Goal: Information Seeking & Learning: Find contact information

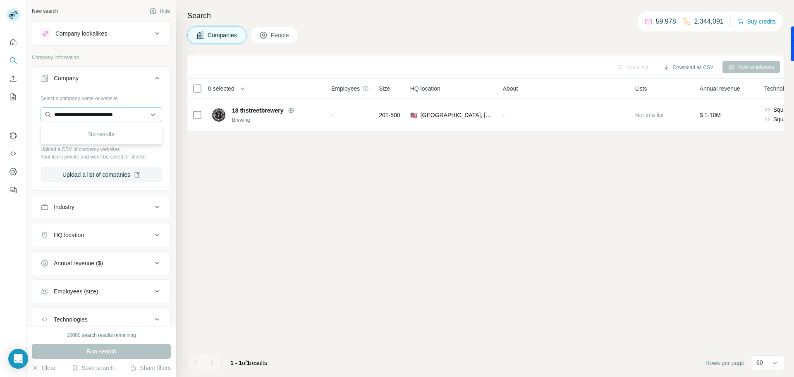
click at [124, 117] on input "**********" at bounding box center [102, 114] width 122 height 15
type input "**********"
click at [91, 146] on p "[DOMAIN_NAME]" at bounding box center [109, 149] width 92 height 7
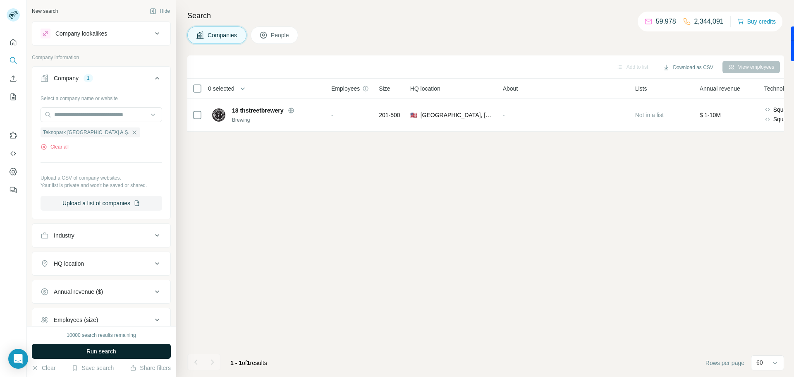
click at [119, 353] on button "Run search" at bounding box center [101, 351] width 139 height 15
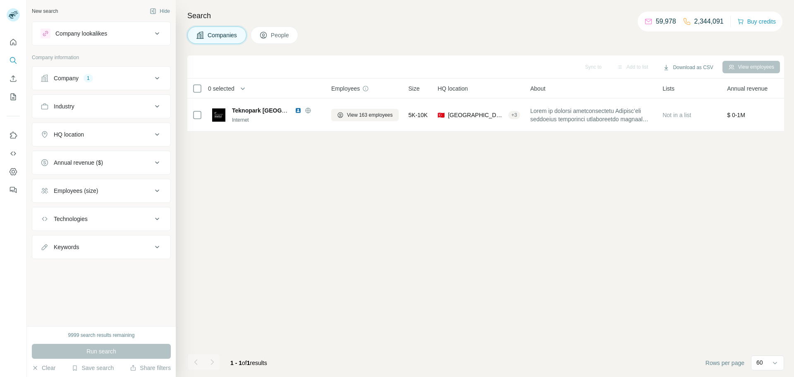
click at [275, 38] on span "People" at bounding box center [280, 35] width 19 height 8
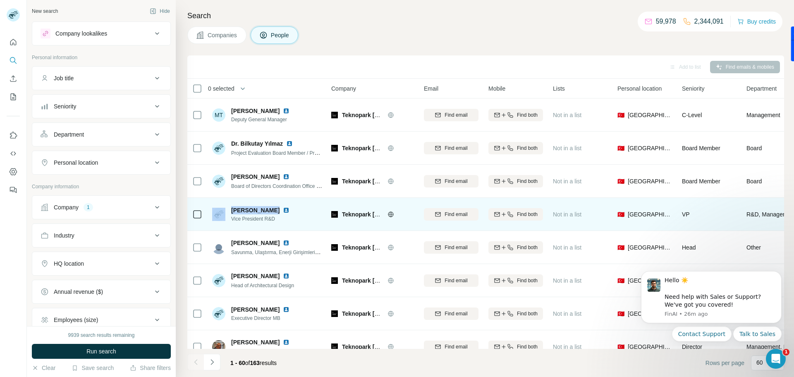
drag, startPoint x: 227, startPoint y: 209, endPoint x: 274, endPoint y: 209, distance: 46.3
click at [274, 209] on div "[PERSON_NAME] Vice President R&D" at bounding box center [252, 214] width 81 height 17
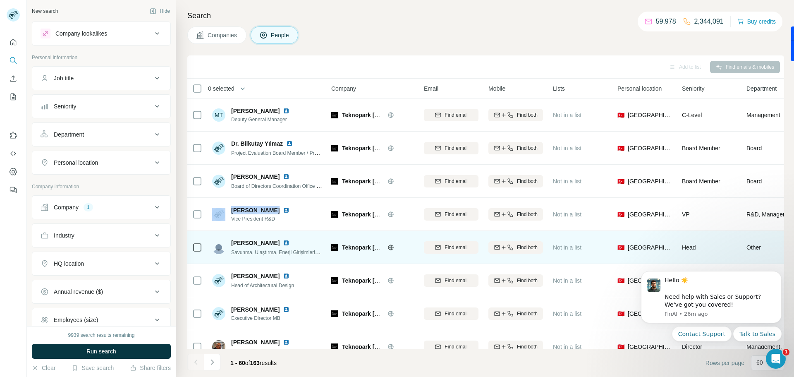
copy div "[PERSON_NAME]"
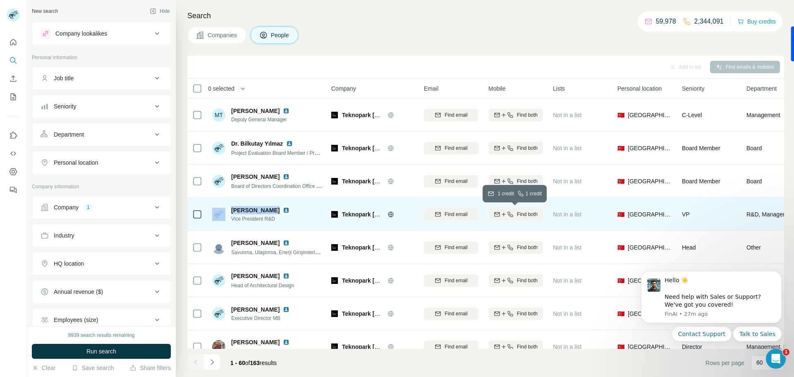
click at [500, 216] on icon "button" at bounding box center [503, 214] width 7 height 7
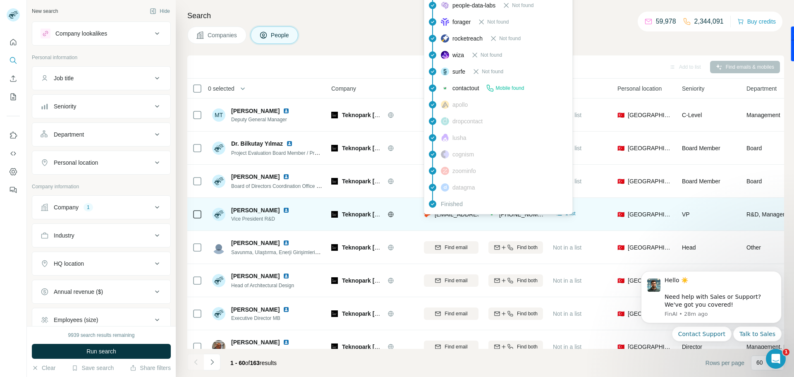
click at [442, 213] on div "findymail Not found leadmagic Not found hunter Email found prospeo Not found pe…" at bounding box center [498, 71] width 149 height 285
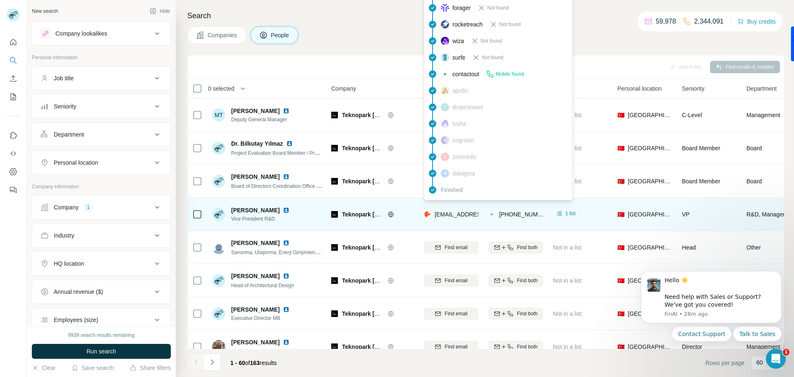
click at [442, 213] on span "[EMAIL_ADDRESS][DOMAIN_NAME]" at bounding box center [484, 214] width 98 height 7
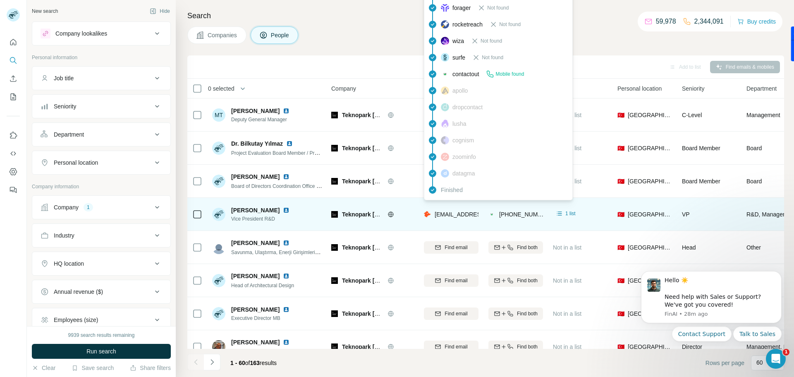
click at [442, 213] on span "[EMAIL_ADDRESS][DOMAIN_NAME]" at bounding box center [484, 214] width 98 height 7
copy span "[EMAIL_ADDRESS][DOMAIN_NAME]"
click at [621, 46] on div "Search Companies People Add to list Find emails & mobiles 0 selected People Com…" at bounding box center [485, 188] width 618 height 377
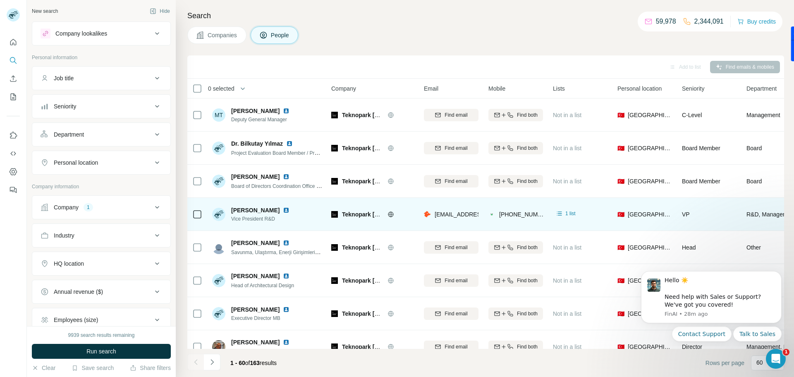
click at [218, 215] on img at bounding box center [218, 214] width 13 height 13
click at [245, 209] on span "[PERSON_NAME]" at bounding box center [255, 210] width 48 height 8
click at [203, 213] on td at bounding box center [197, 214] width 20 height 33
click at [256, 216] on span "Vice President R&D" at bounding box center [262, 218] width 62 height 7
click at [259, 211] on span "[PERSON_NAME]" at bounding box center [255, 210] width 48 height 8
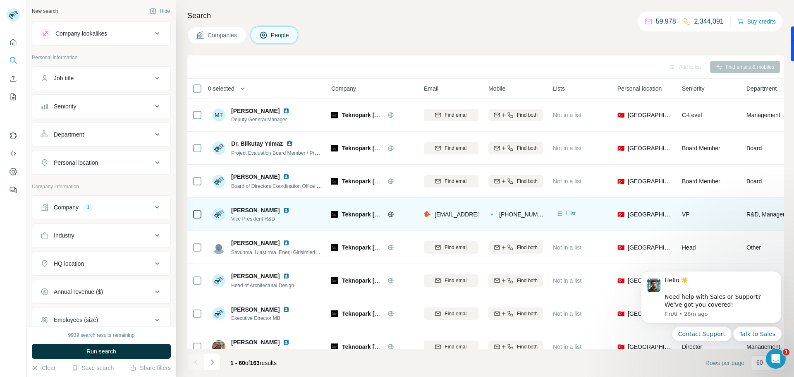
click at [283, 209] on img at bounding box center [286, 210] width 7 height 7
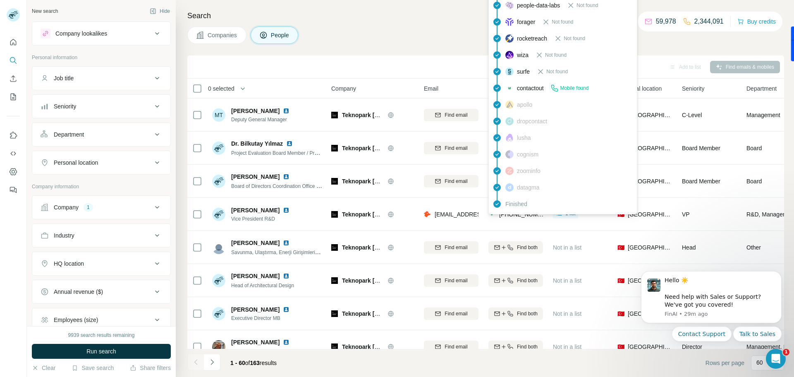
click at [510, 215] on span "[PHONE_NUMBER]" at bounding box center [525, 214] width 52 height 7
copy tr "[PHONE_NUMBER]"
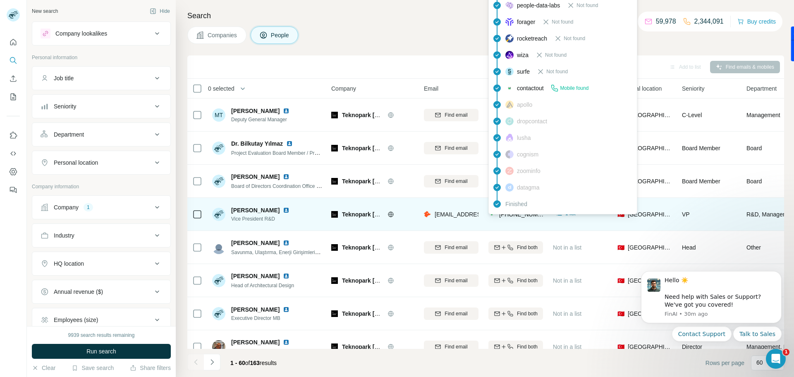
click at [402, 205] on div "Teknopark [GEOGRAPHIC_DATA] A.Ş." at bounding box center [372, 214] width 83 height 23
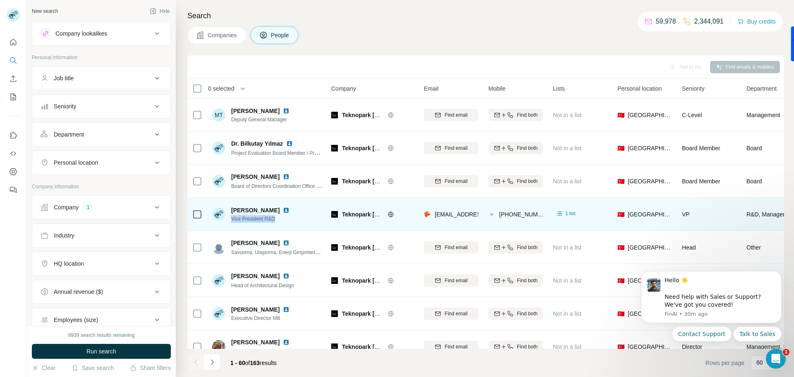
drag, startPoint x: 228, startPoint y: 218, endPoint x: 288, endPoint y: 218, distance: 59.6
click at [288, 218] on div "[PERSON_NAME] Vice President R&D" at bounding box center [267, 214] width 110 height 23
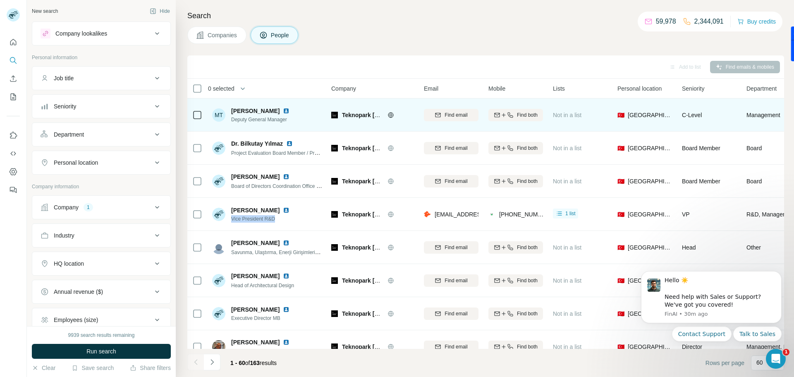
copy span "Vice President R&D"
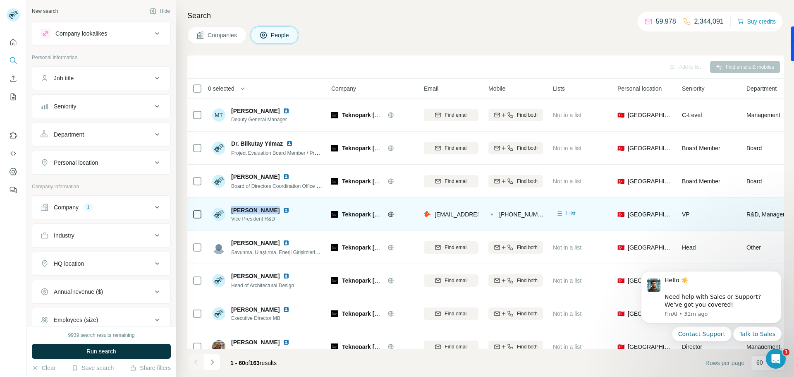
drag, startPoint x: 228, startPoint y: 211, endPoint x: 273, endPoint y: 209, distance: 44.7
click at [273, 209] on div "[PERSON_NAME] Vice President R&D" at bounding box center [252, 214] width 81 height 17
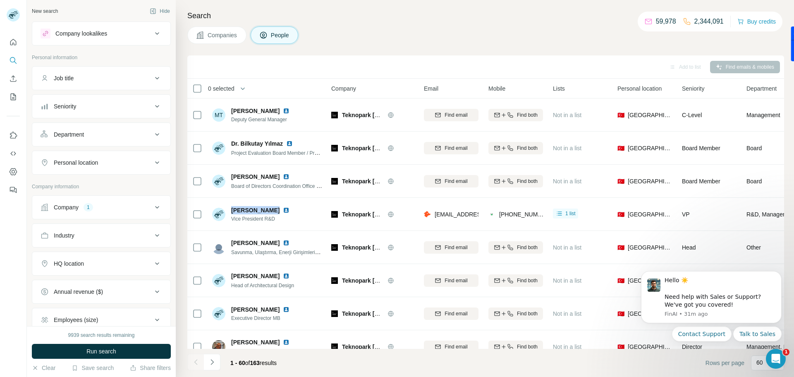
copy span "[PERSON_NAME]"
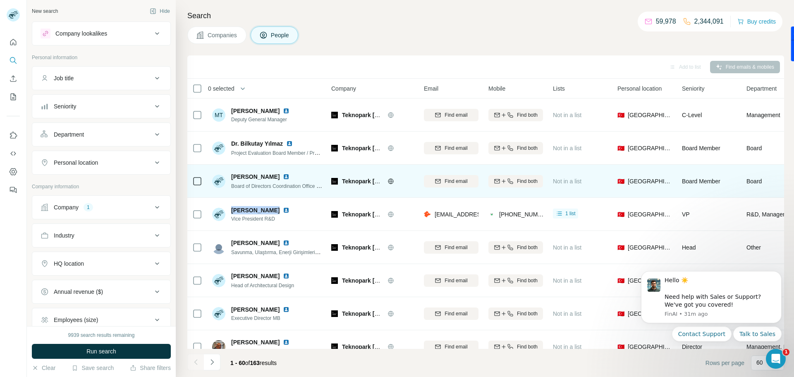
click at [248, 187] on span "Board of Directors Coordination Office Executive" at bounding box center [284, 185] width 107 height 7
copy span "[PERSON_NAME]"
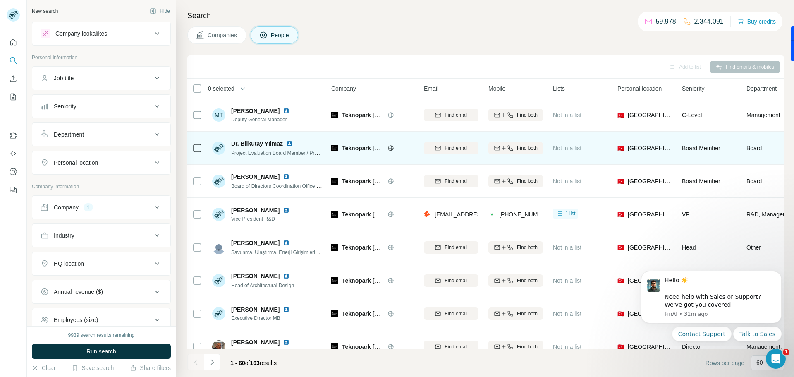
click at [277, 151] on span "Project Evaluation Board Member / Proje Değerlendirme Kurulu Üyesi" at bounding box center [307, 152] width 153 height 7
copy span "Project Evaluation Board Member / Proje Değerlendirme Kurulu Üyesi"
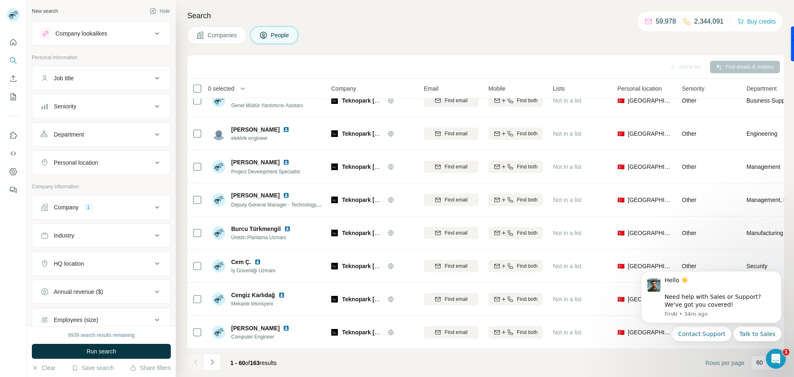
scroll to position [1290, 0]
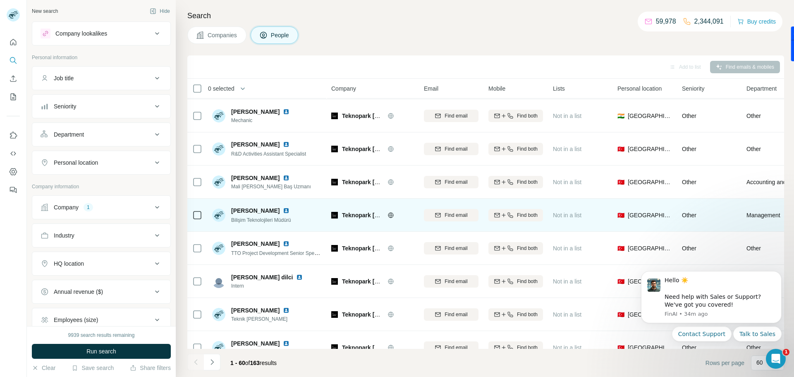
click at [285, 220] on span "Bilişim Teknolojileri Müdürü" at bounding box center [261, 220] width 60 height 6
drag, startPoint x: 504, startPoint y: 214, endPoint x: 657, endPoint y: 206, distance: 153.3
click at [505, 213] on icon "button" at bounding box center [503, 215] width 7 height 7
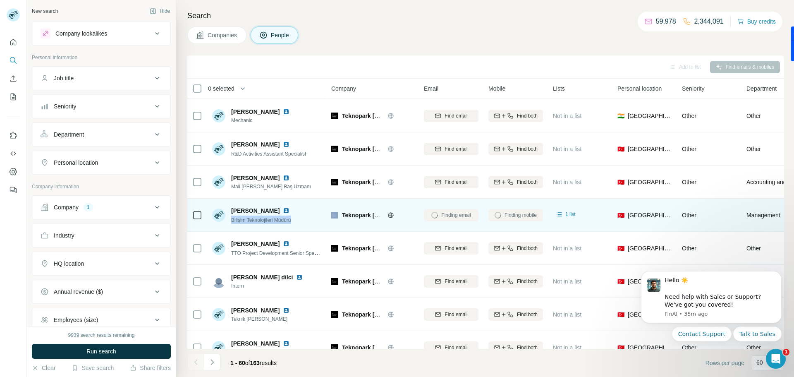
click at [290, 210] on img at bounding box center [286, 210] width 7 height 7
click at [290, 211] on img at bounding box center [286, 210] width 7 height 7
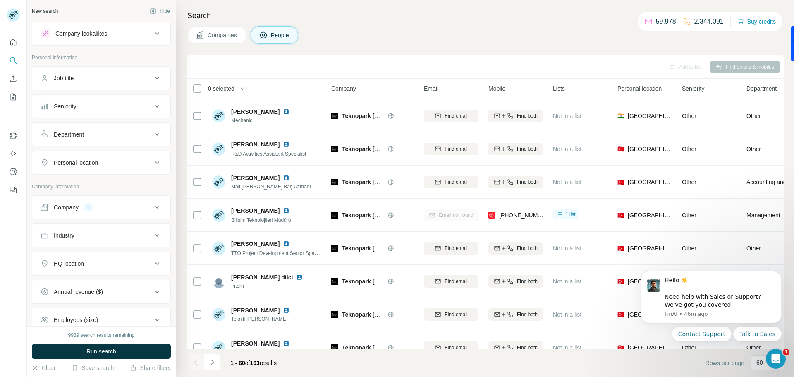
scroll to position [1735, 0]
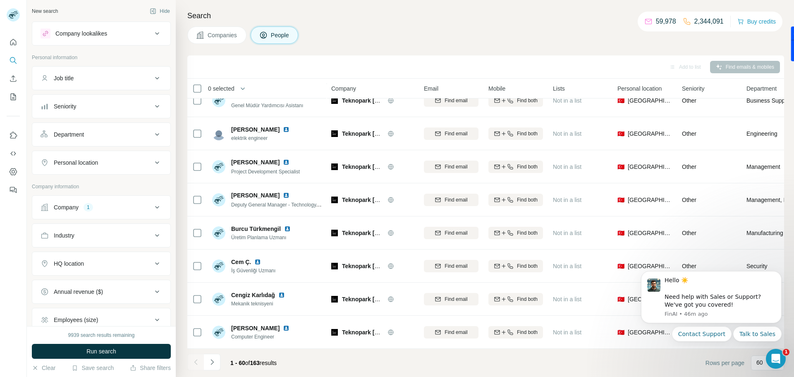
click at [615, 375] on footer "1 - 60 of 163 results Rows per page 60" at bounding box center [485, 363] width 597 height 28
click at [757, 362] on p "60" at bounding box center [760, 362] width 7 height 8
click at [216, 364] on button "Navigate to next page" at bounding box center [212, 362] width 17 height 17
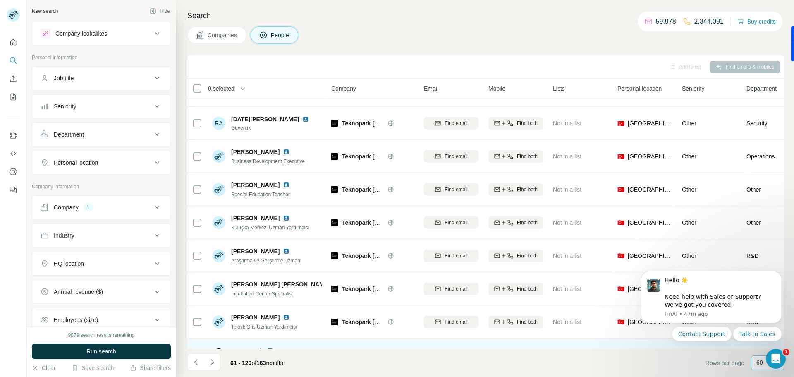
scroll to position [1641, 0]
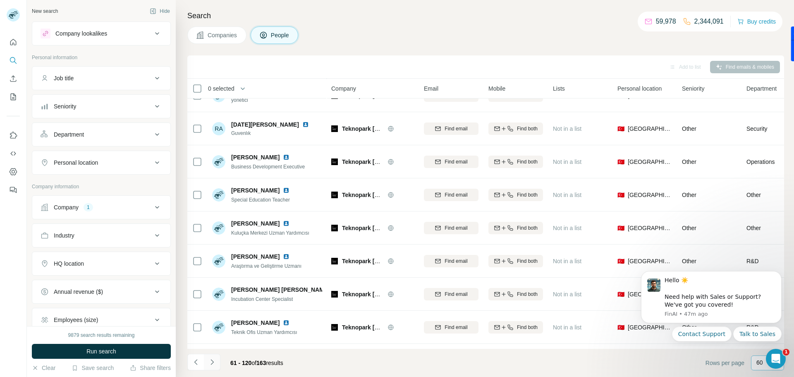
click at [213, 359] on icon "Navigate to next page" at bounding box center [212, 362] width 8 height 8
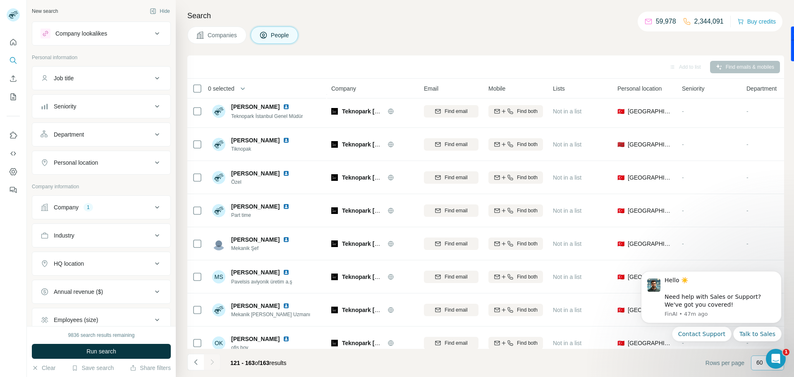
scroll to position [1173, 0]
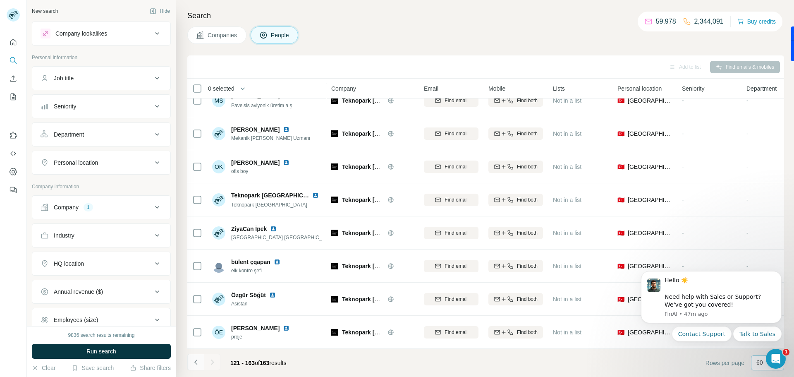
click at [194, 363] on icon "Navigate to previous page" at bounding box center [196, 362] width 8 height 8
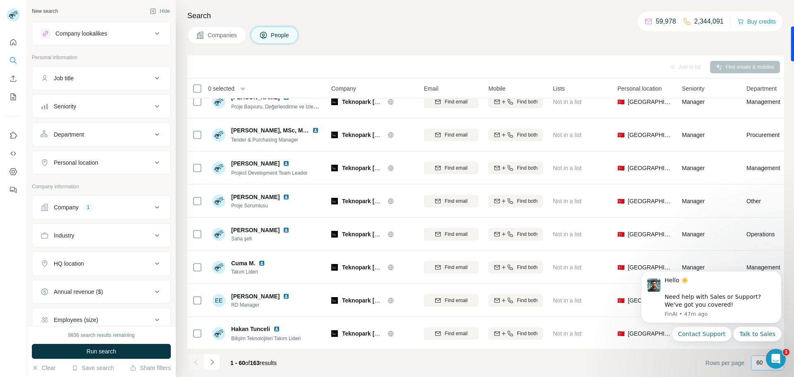
scroll to position [0, 0]
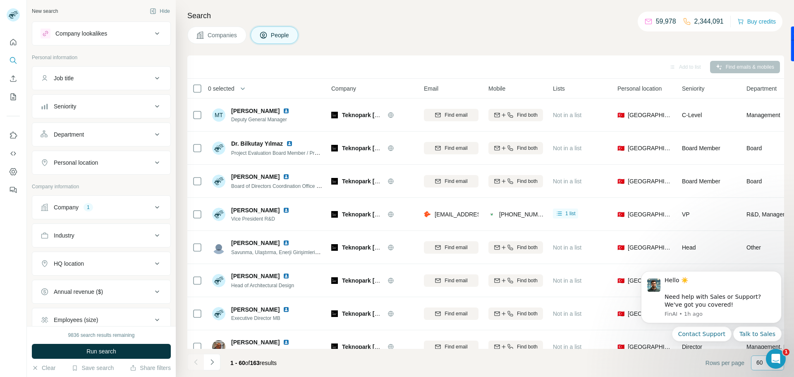
click at [154, 208] on icon at bounding box center [157, 207] width 10 height 10
click at [91, 260] on icon "button" at bounding box center [87, 261] width 7 height 7
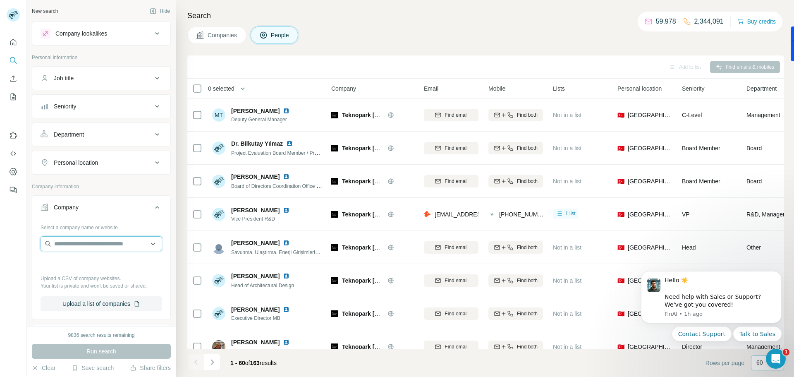
click at [99, 247] on input "text" at bounding box center [102, 243] width 122 height 15
paste input "**********"
type input "**********"
click at [88, 268] on p "[DOMAIN_NAME]" at bounding box center [86, 269] width 45 height 7
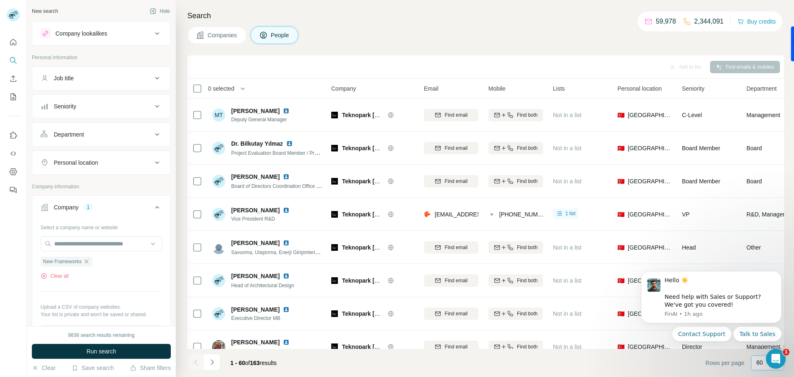
click at [221, 31] on span "Companies" at bounding box center [223, 35] width 30 height 8
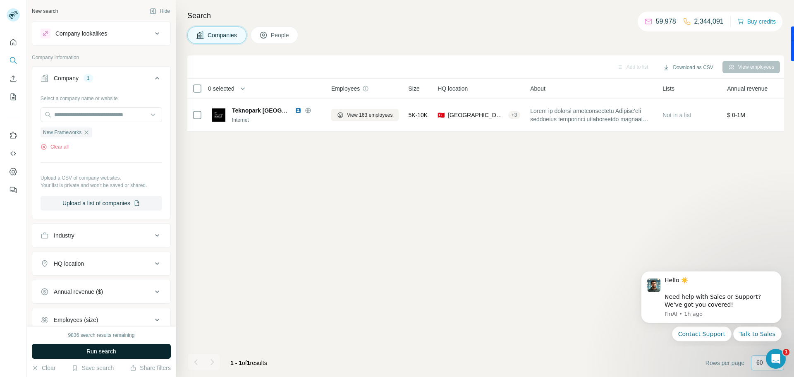
click at [124, 352] on button "Run search" at bounding box center [101, 351] width 139 height 15
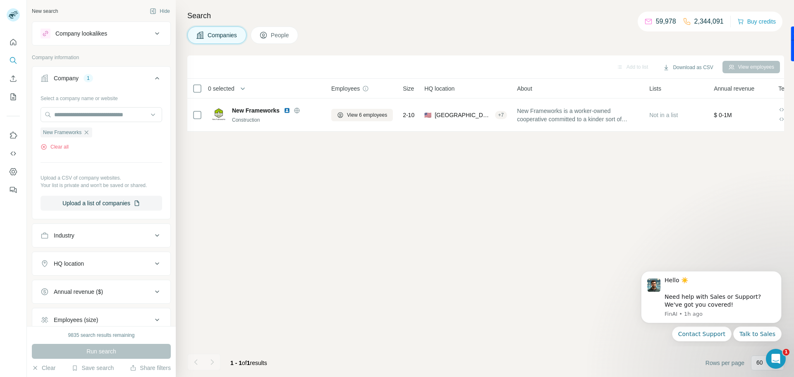
click at [277, 31] on span "People" at bounding box center [280, 35] width 19 height 8
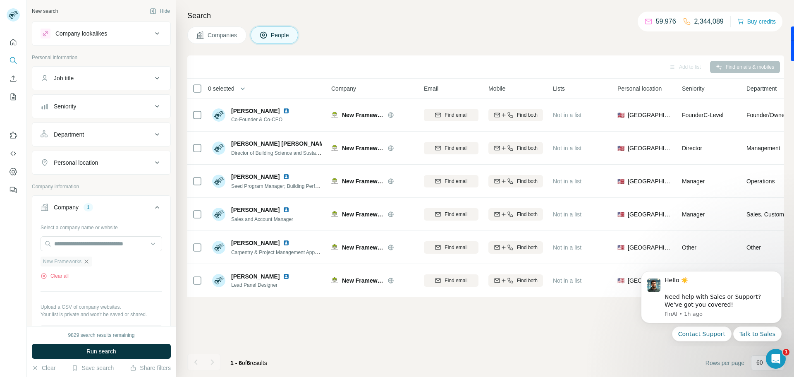
click at [89, 261] on icon "button" at bounding box center [87, 261] width 4 height 4
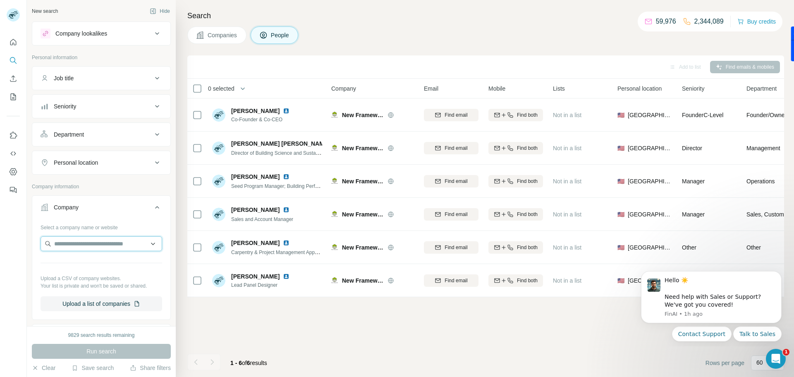
click at [98, 248] on input "text" at bounding box center [102, 243] width 122 height 15
paste input "**********"
type input "**********"
click at [67, 267] on p "[DOMAIN_NAME]" at bounding box center [84, 269] width 40 height 7
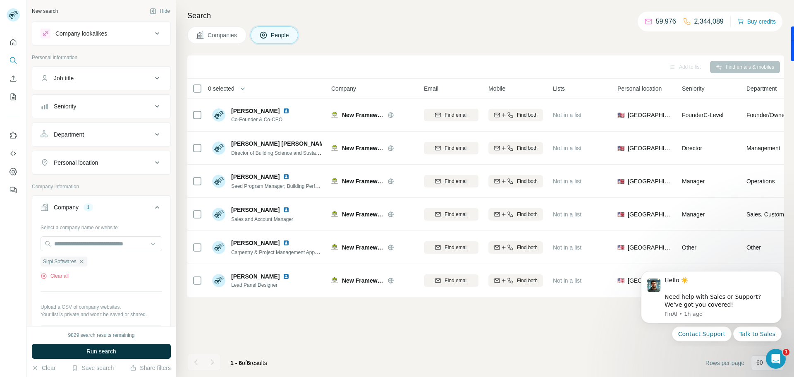
click at [222, 37] on span "Companies" at bounding box center [223, 35] width 30 height 8
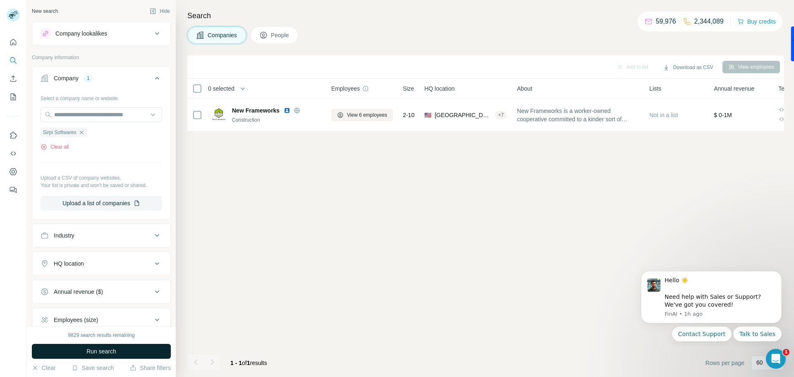
click at [126, 349] on button "Run search" at bounding box center [101, 351] width 139 height 15
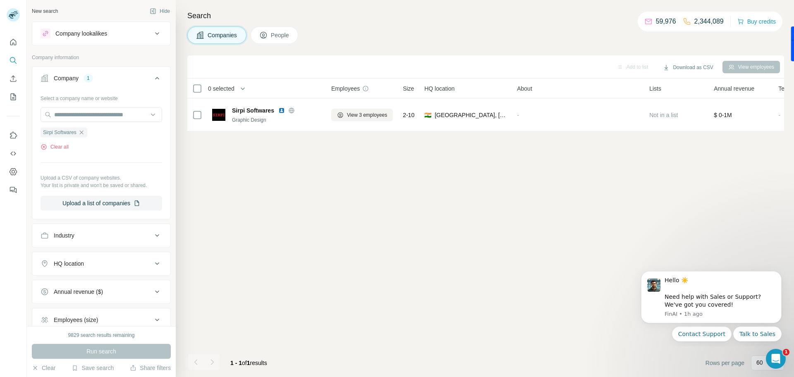
click at [282, 39] on span "People" at bounding box center [280, 35] width 19 height 8
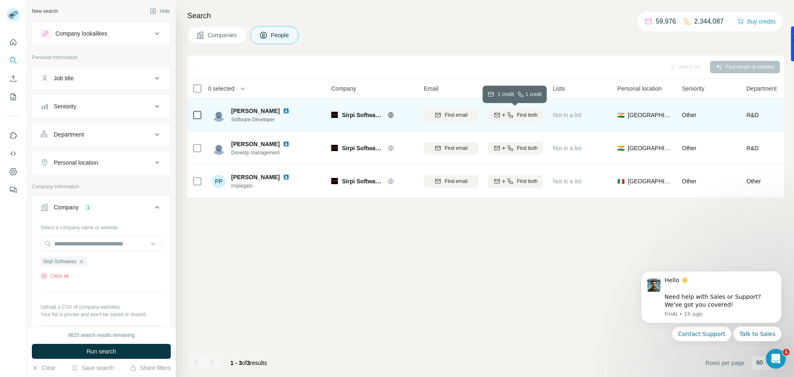
click at [521, 115] on span "Find both" at bounding box center [527, 114] width 21 height 7
drag, startPoint x: 211, startPoint y: 37, endPoint x: 198, endPoint y: 67, distance: 32.8
click at [211, 37] on span "Companies" at bounding box center [223, 35] width 30 height 8
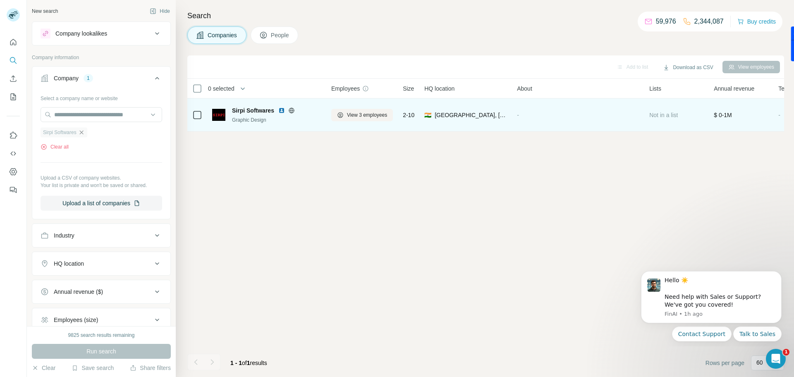
click at [81, 132] on icon "button" at bounding box center [81, 132] width 7 height 7
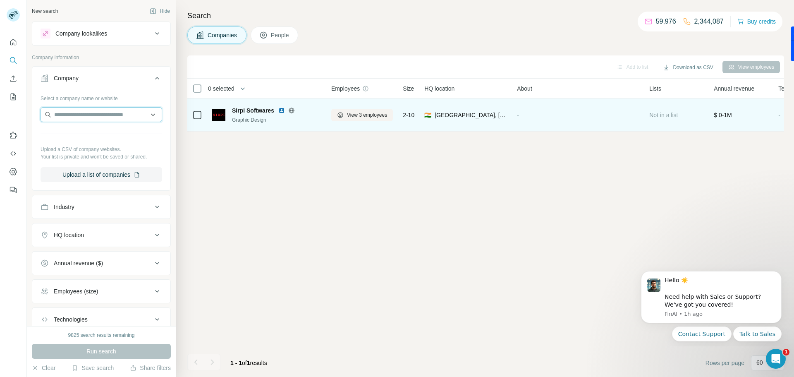
click at [112, 107] on input "text" at bounding box center [102, 114] width 122 height 15
paste input "**********"
type input "**********"
click at [112, 133] on p "Union Square Apartments" at bounding box center [97, 133] width 66 height 8
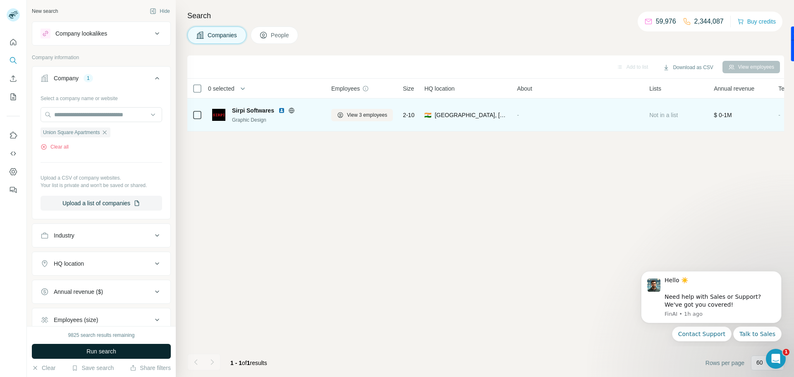
click at [124, 353] on button "Run search" at bounding box center [101, 351] width 139 height 15
